Goal: Navigation & Orientation: Find specific page/section

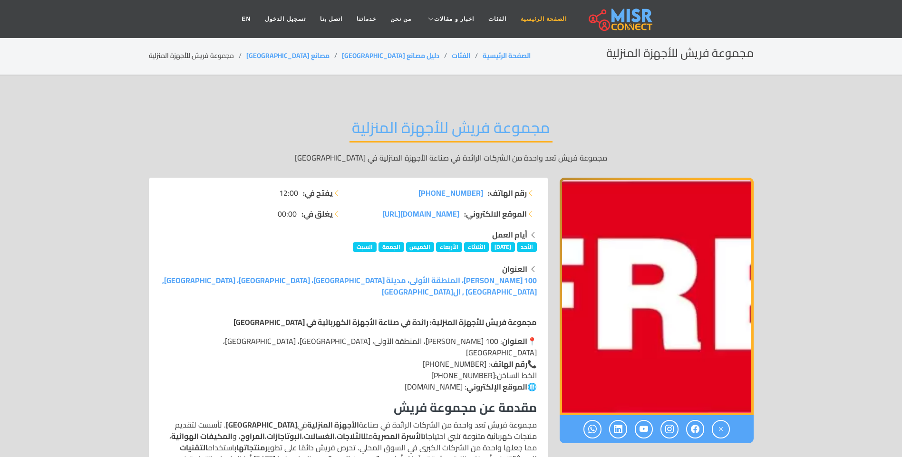
click at [513, 18] on link "الصفحة الرئيسية" at bounding box center [543, 19] width 60 height 18
click at [452, 56] on link "الفئات" at bounding box center [461, 55] width 19 height 12
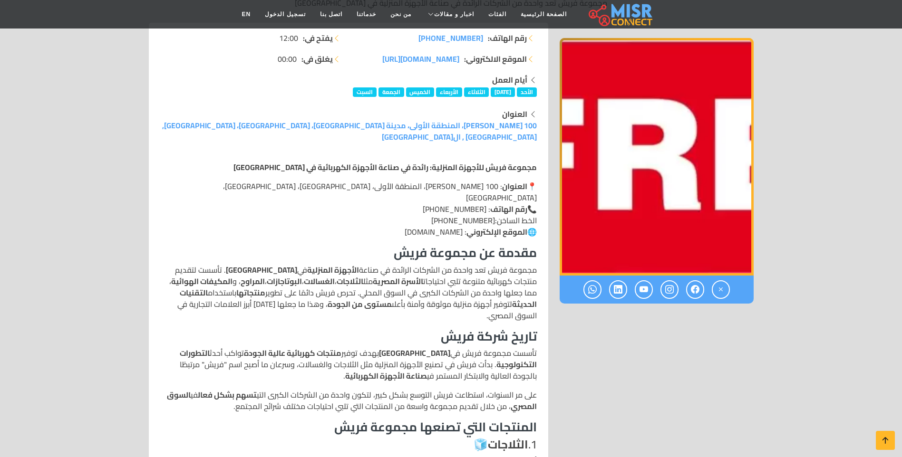
scroll to position [190, 0]
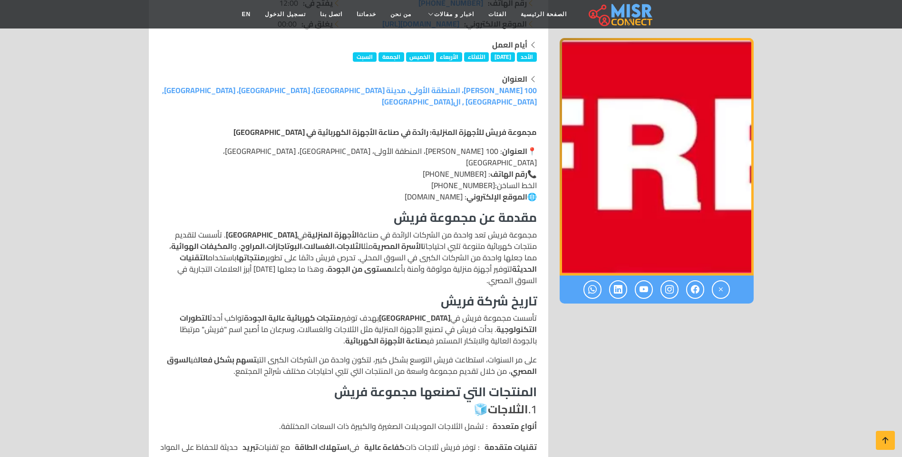
click at [622, 199] on img "1 / 1" at bounding box center [657, 157] width 194 height 238
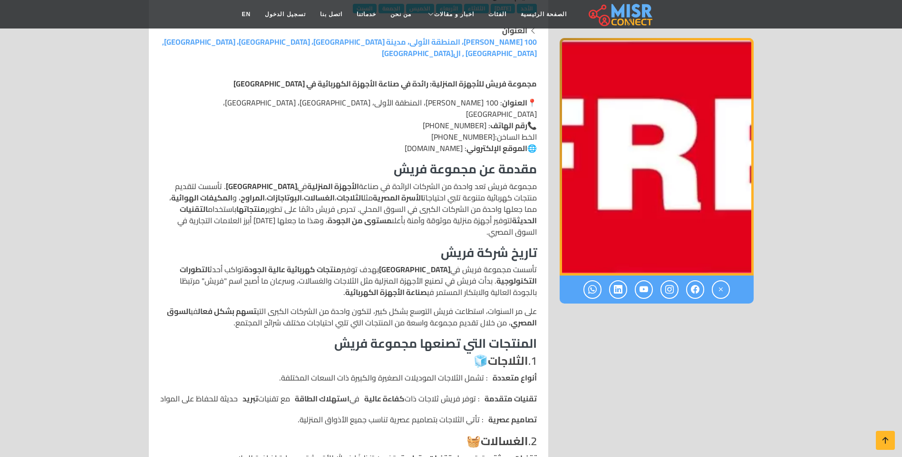
scroll to position [238, 0]
